Goal: Information Seeking & Learning: Learn about a topic

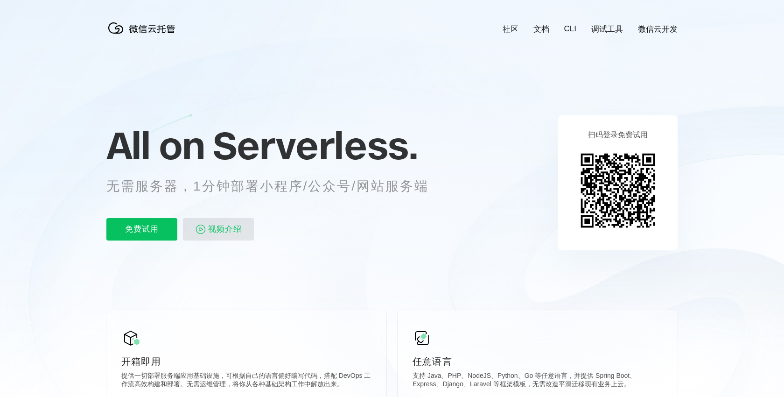
click at [228, 227] on span "视频介绍" at bounding box center [225, 229] width 34 height 22
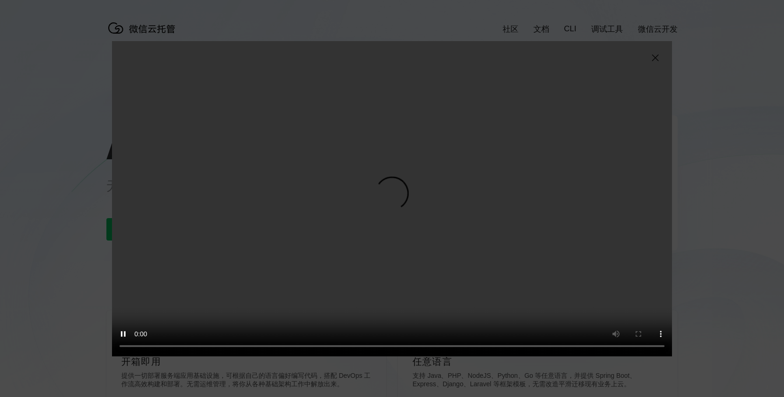
click at [654, 58] on img at bounding box center [655, 57] width 11 height 11
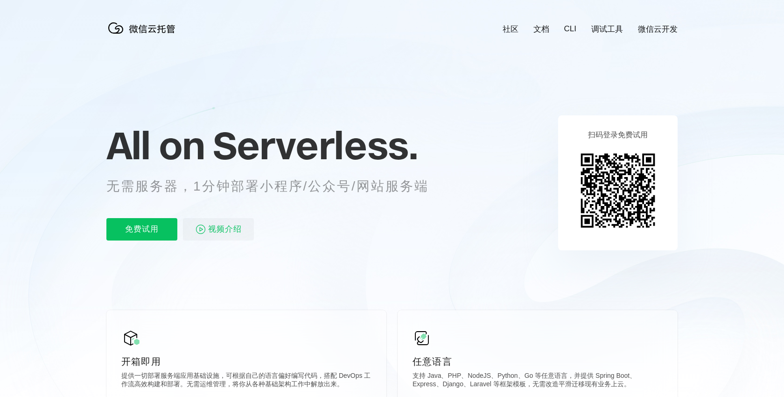
click at [606, 32] on link "调试工具" at bounding box center [607, 29] width 32 height 11
click at [543, 31] on link "文档" at bounding box center [542, 29] width 16 height 11
click at [573, 29] on link "CLI" at bounding box center [570, 28] width 12 height 9
